Goal: Transaction & Acquisition: Purchase product/service

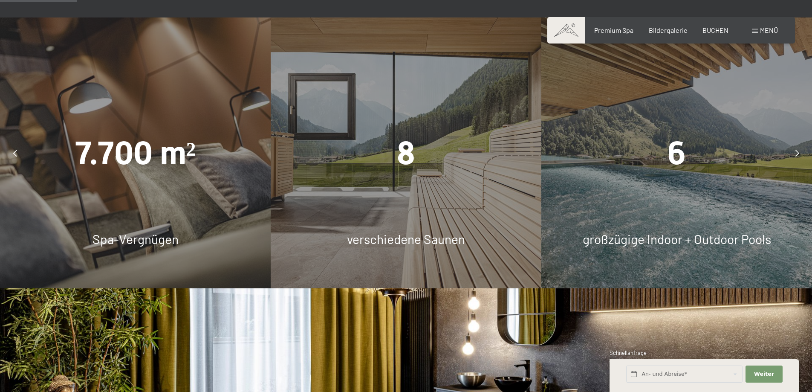
scroll to position [640, 0]
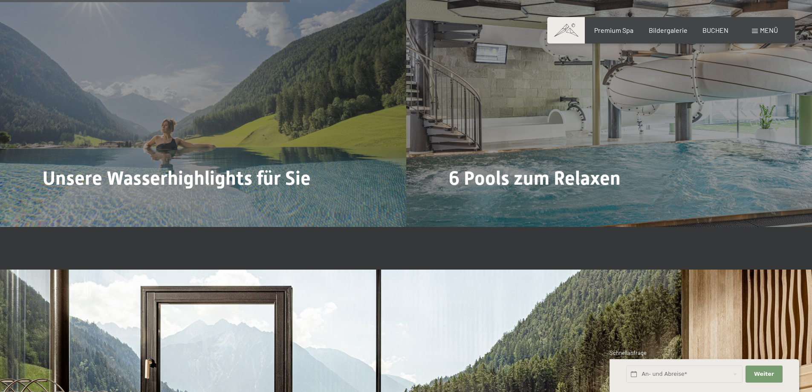
click at [753, 29] on div "Menü" at bounding box center [765, 30] width 26 height 9
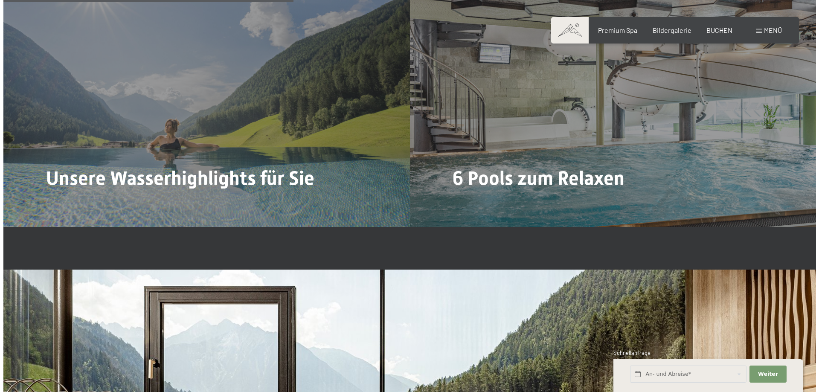
scroll to position [2268, 0]
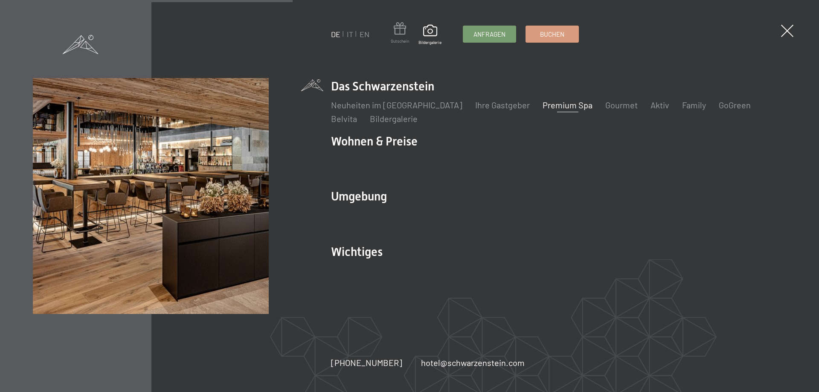
click at [405, 29] on span at bounding box center [400, 30] width 18 height 16
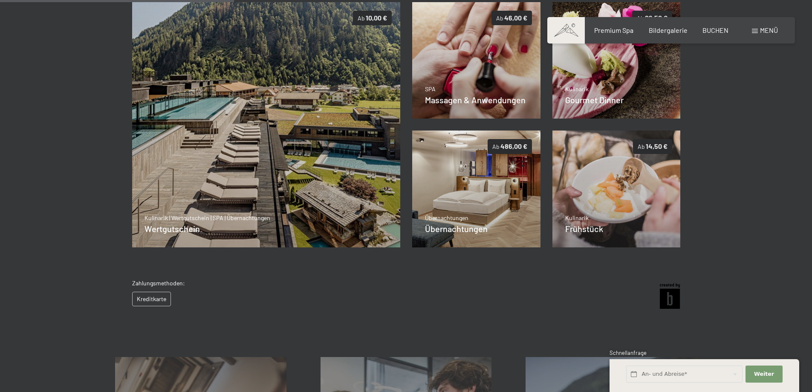
scroll to position [119, 0]
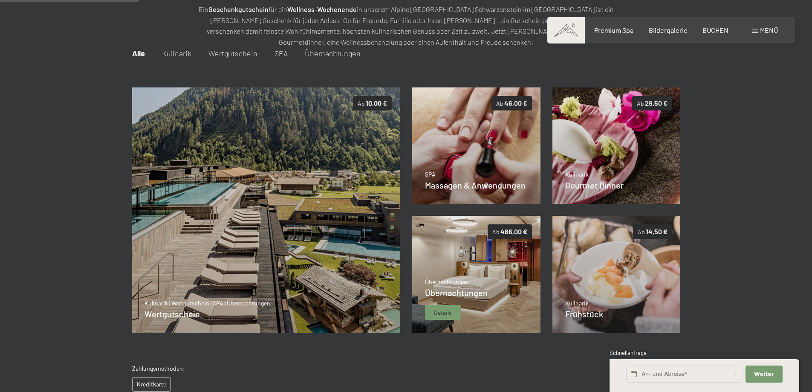
click at [487, 263] on img at bounding box center [476, 274] width 128 height 117
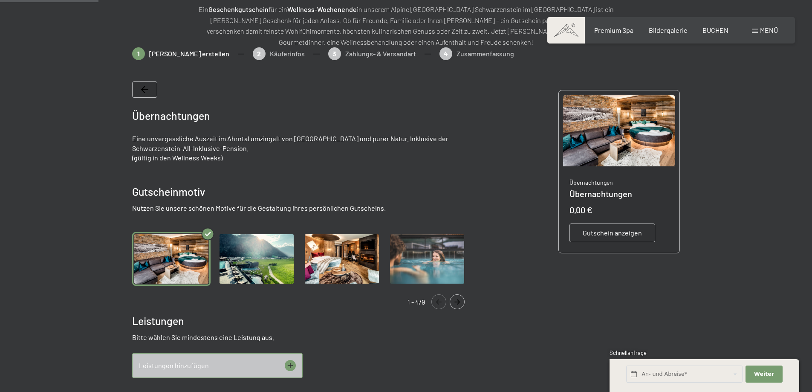
scroll to position [124, 0]
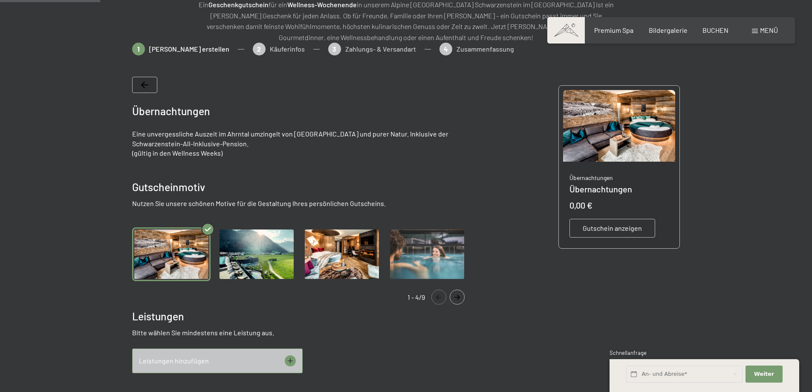
click at [338, 256] on img "Gallery" at bounding box center [342, 254] width 78 height 54
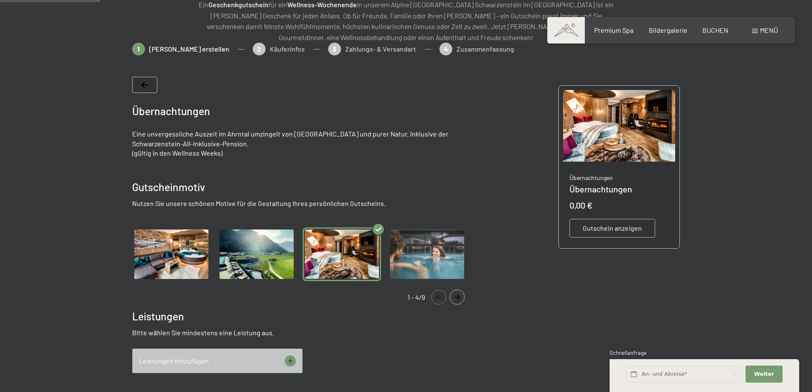
click at [259, 256] on img "Gallery" at bounding box center [256, 254] width 78 height 54
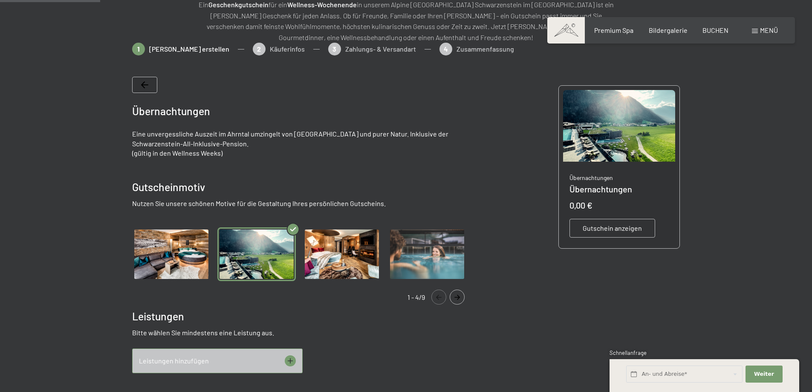
click at [159, 254] on img "Gallery" at bounding box center [171, 254] width 78 height 54
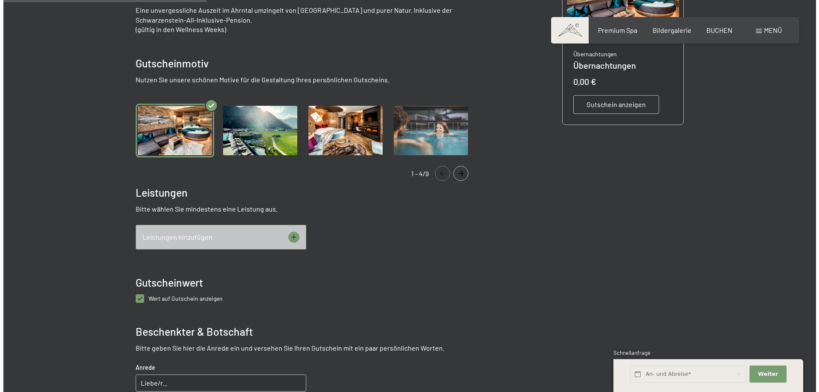
scroll to position [252, 0]
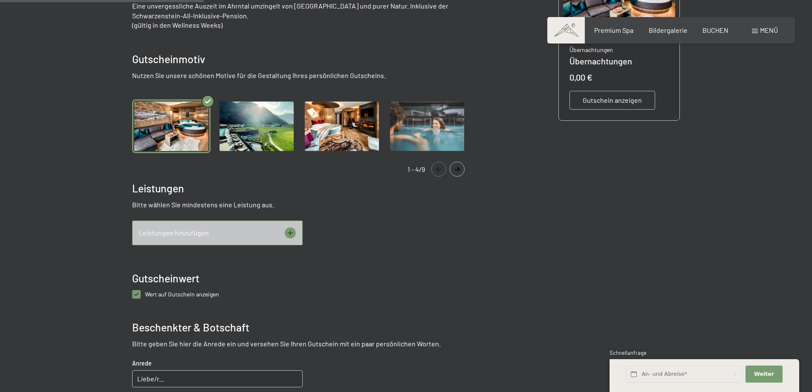
click at [268, 234] on div "Leistungen hinzufügen" at bounding box center [217, 232] width 171 height 25
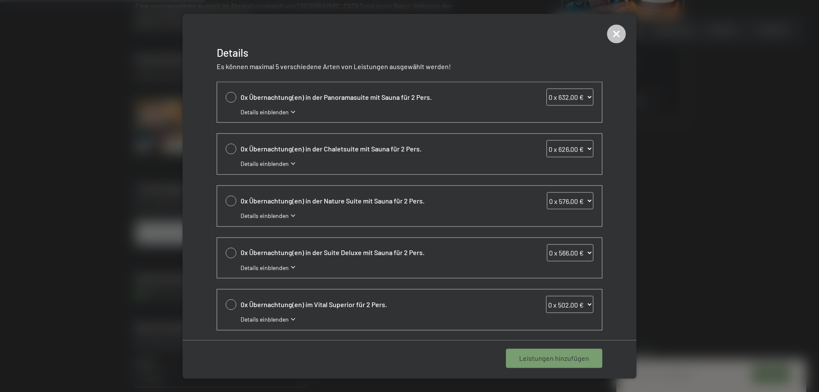
click at [232, 98] on div at bounding box center [231, 97] width 11 height 11
click at [232, 98] on icon at bounding box center [231, 97] width 10 height 3
select select "0"
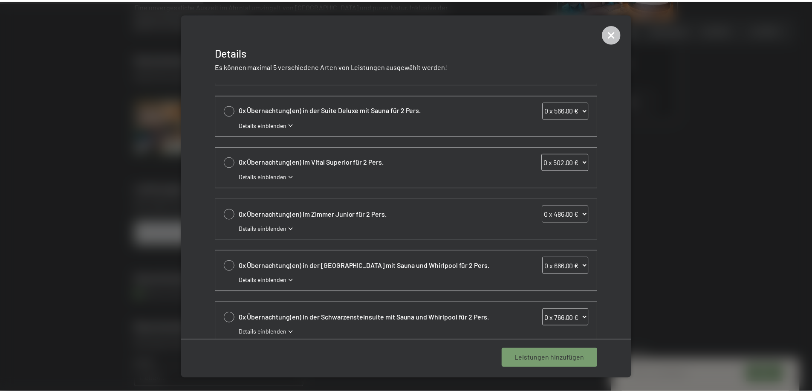
scroll to position [157, 0]
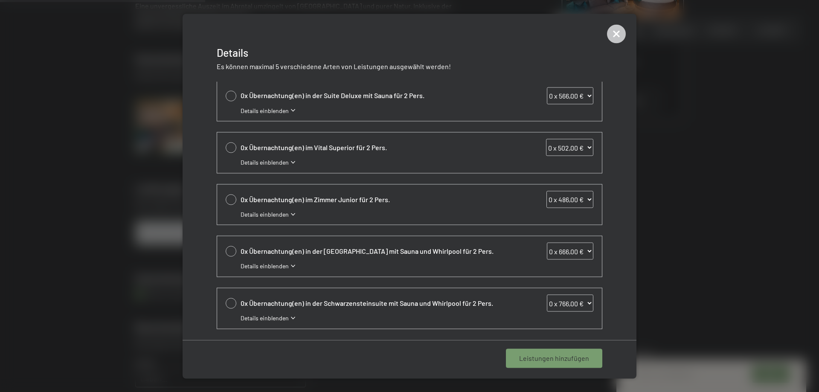
click at [231, 199] on div at bounding box center [231, 199] width 11 height 11
select select "1"
click at [258, 214] on span "Details einblenden" at bounding box center [264, 214] width 48 height 9
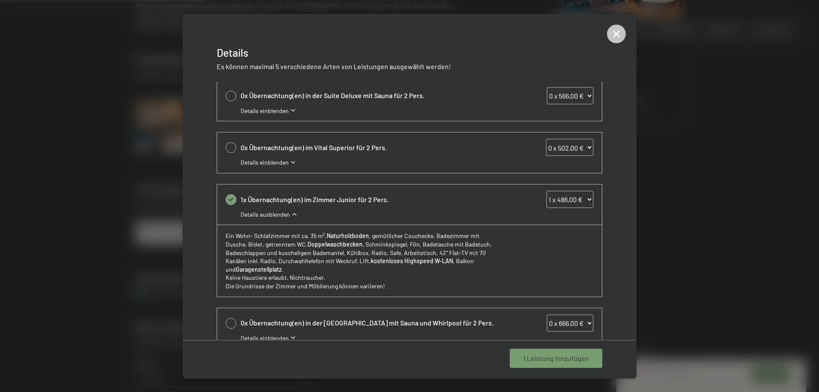
click at [258, 214] on span "Details ausblenden" at bounding box center [264, 214] width 49 height 9
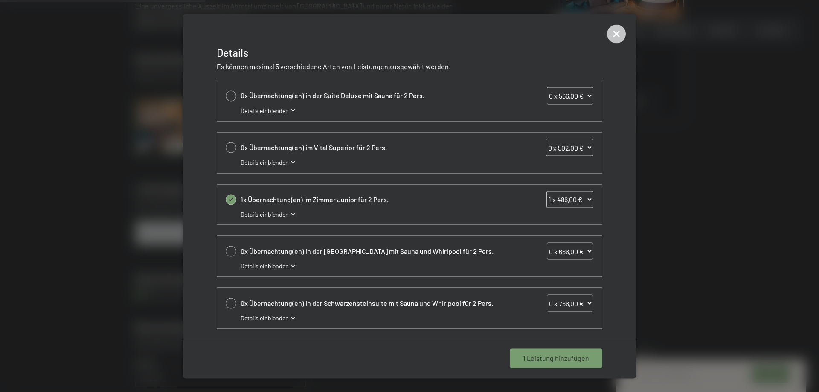
click at [530, 355] on span "1 Leistung hinzufügen" at bounding box center [556, 357] width 66 height 9
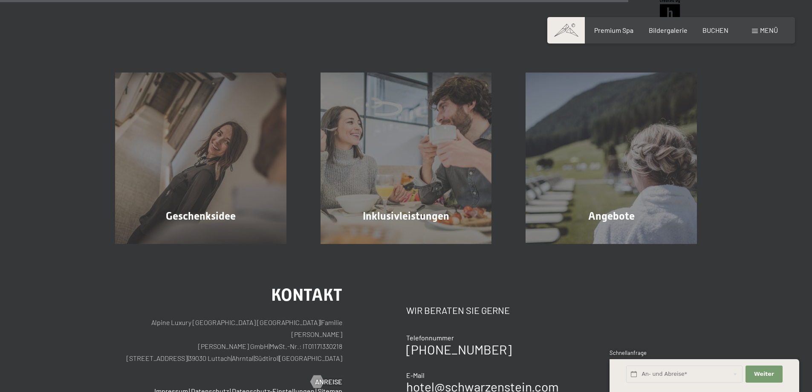
scroll to position [848, 0]
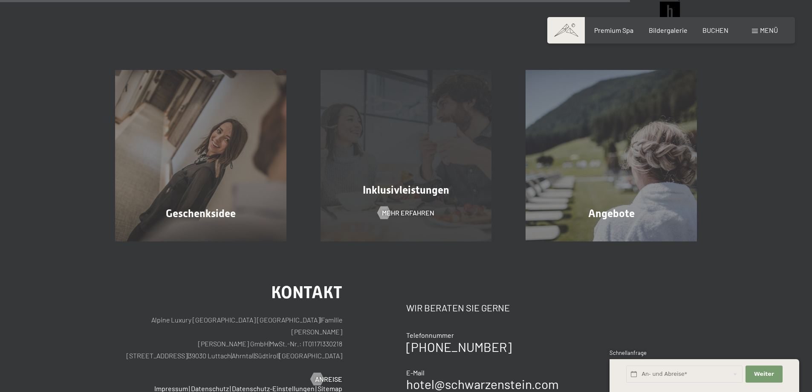
click at [401, 201] on div "Inklusivleistungen Mehr erfahren" at bounding box center [406, 155] width 205 height 171
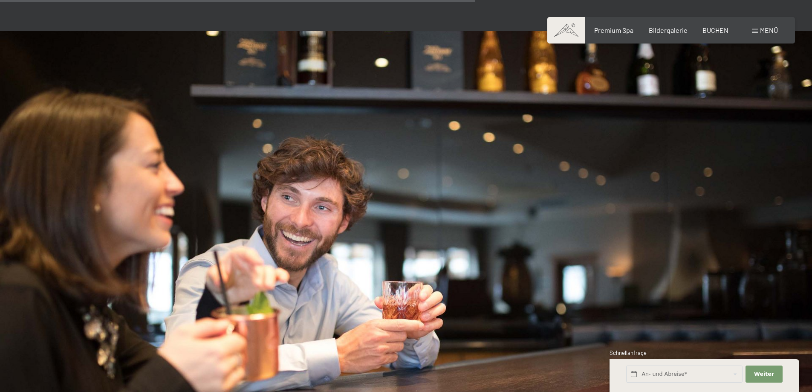
scroll to position [981, 0]
